Goal: Task Accomplishment & Management: Manage account settings

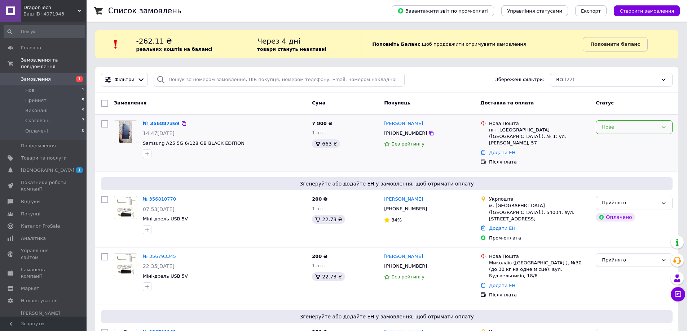
click at [619, 130] on div "Нове" at bounding box center [630, 128] width 56 height 8
click at [618, 140] on li "Прийнято" at bounding box center [634, 142] width 76 height 13
click at [61, 167] on span "[DEMOGRAPHIC_DATA]" at bounding box center [44, 170] width 46 height 6
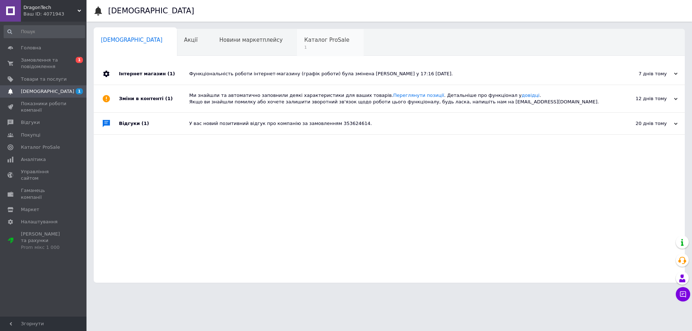
click at [297, 44] on div "Каталог ProSale 1" at bounding box center [330, 42] width 67 height 27
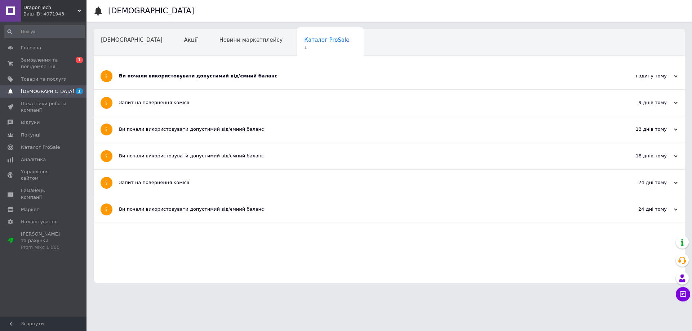
click at [249, 72] on div "Ви почали використовувати допустимий від'ємний баланс" at bounding box center [362, 76] width 487 height 26
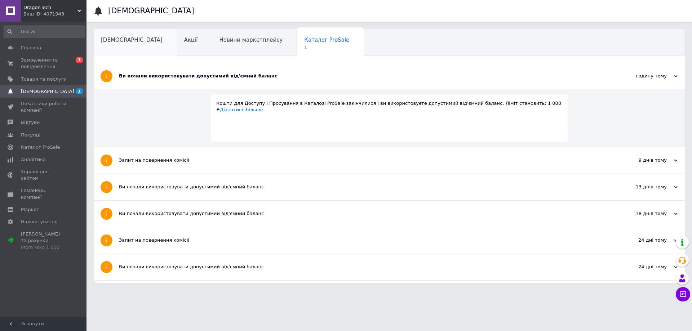
click at [143, 40] on div "[DEMOGRAPHIC_DATA]" at bounding box center [135, 42] width 83 height 27
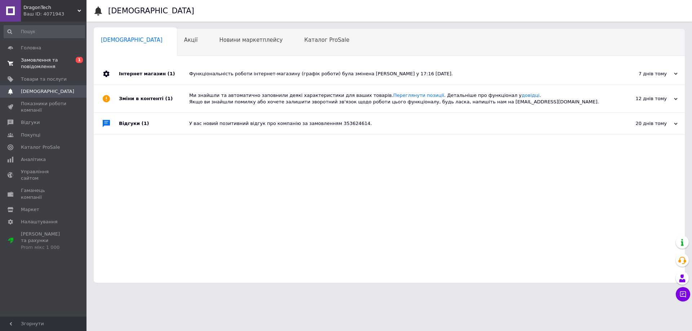
click at [47, 65] on span "Замовлення та повідомлення" at bounding box center [44, 63] width 46 height 13
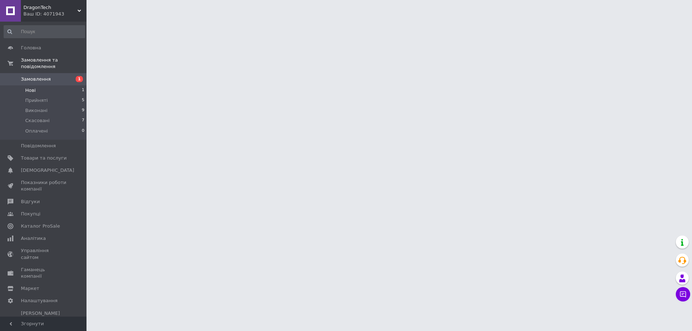
click at [59, 87] on li "Нові 1" at bounding box center [44, 90] width 89 height 10
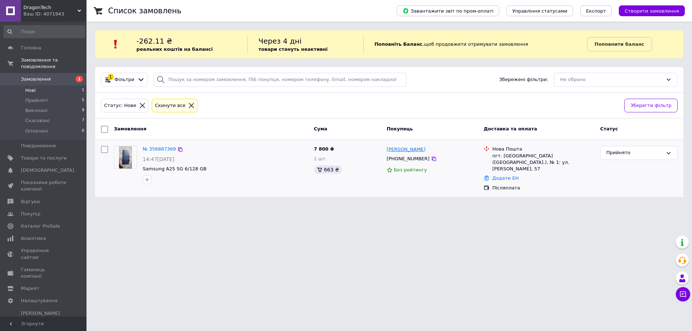
click at [404, 150] on link "[PERSON_NAME]" at bounding box center [406, 149] width 39 height 7
